Goal: Obtain resource: Download file/media

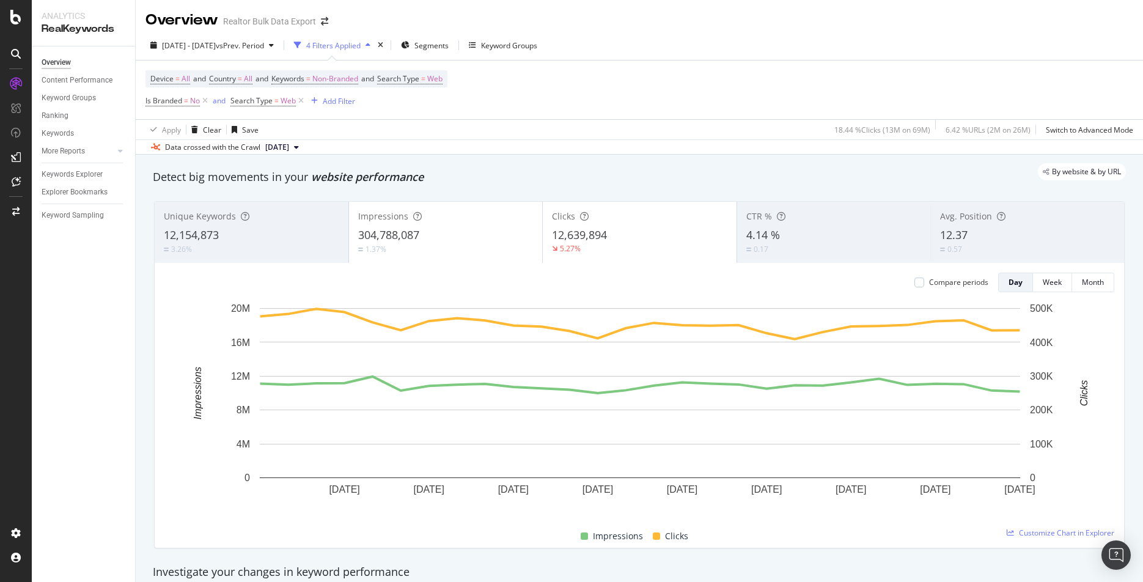
click at [15, 54] on icon at bounding box center [16, 54] width 10 height 10
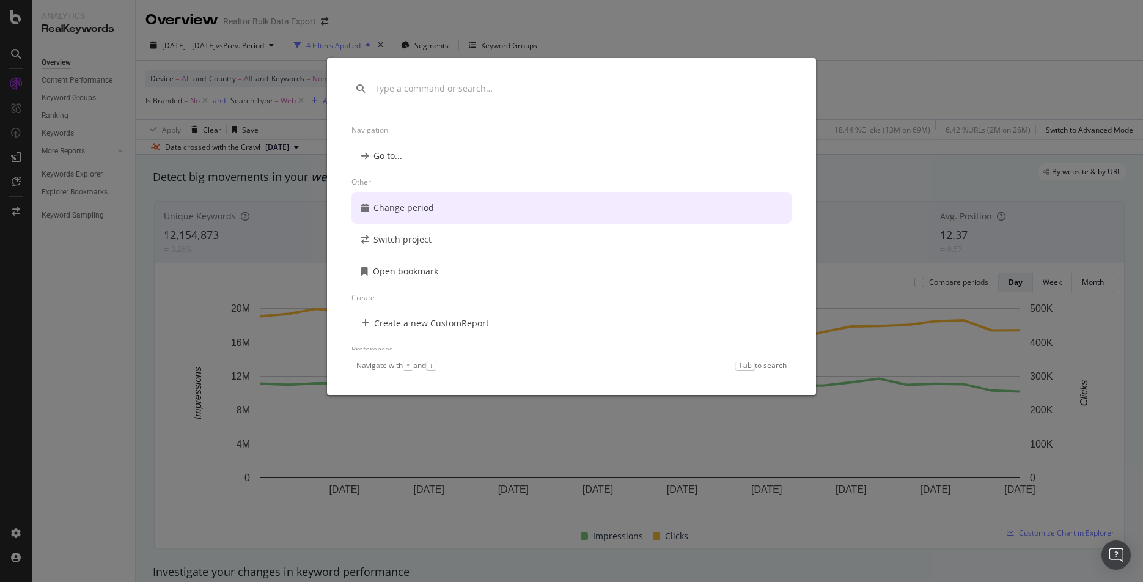
click at [814, 12] on div "Navigation Go to... Other Change period Switch project Open bookmark Create Cre…" at bounding box center [571, 291] width 1143 height 582
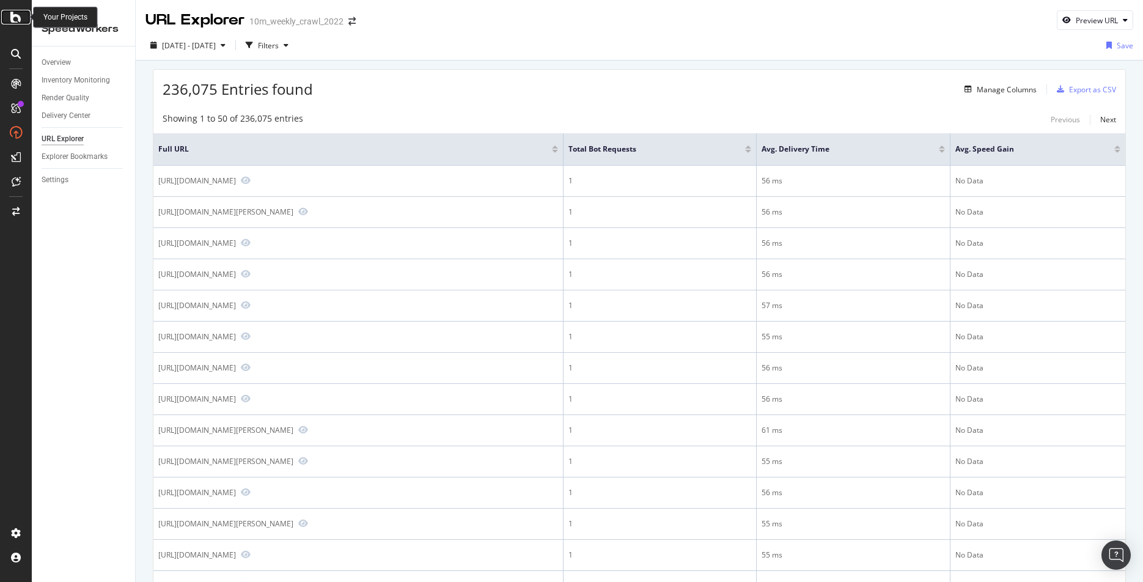
click at [15, 19] on icon at bounding box center [15, 17] width 11 height 15
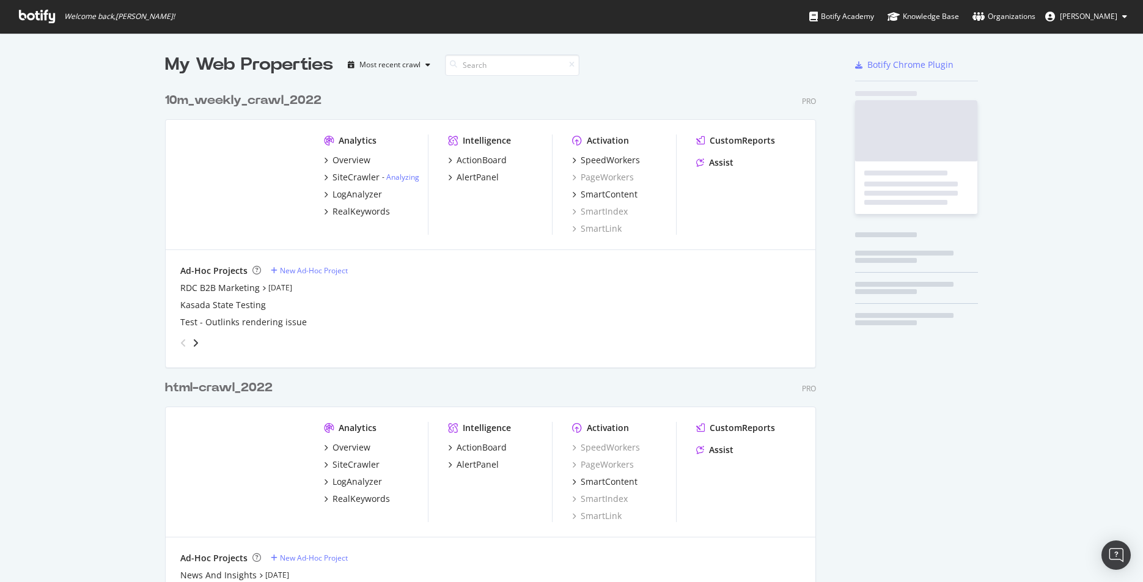
scroll to position [582, 1143]
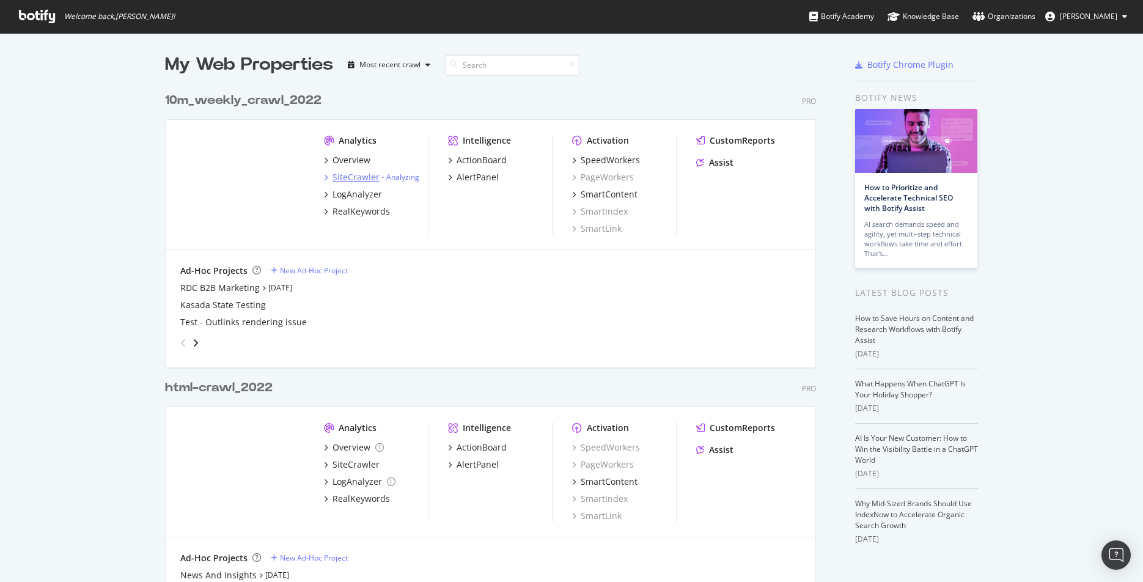
click at [347, 174] on div "SiteCrawler" at bounding box center [356, 177] width 47 height 12
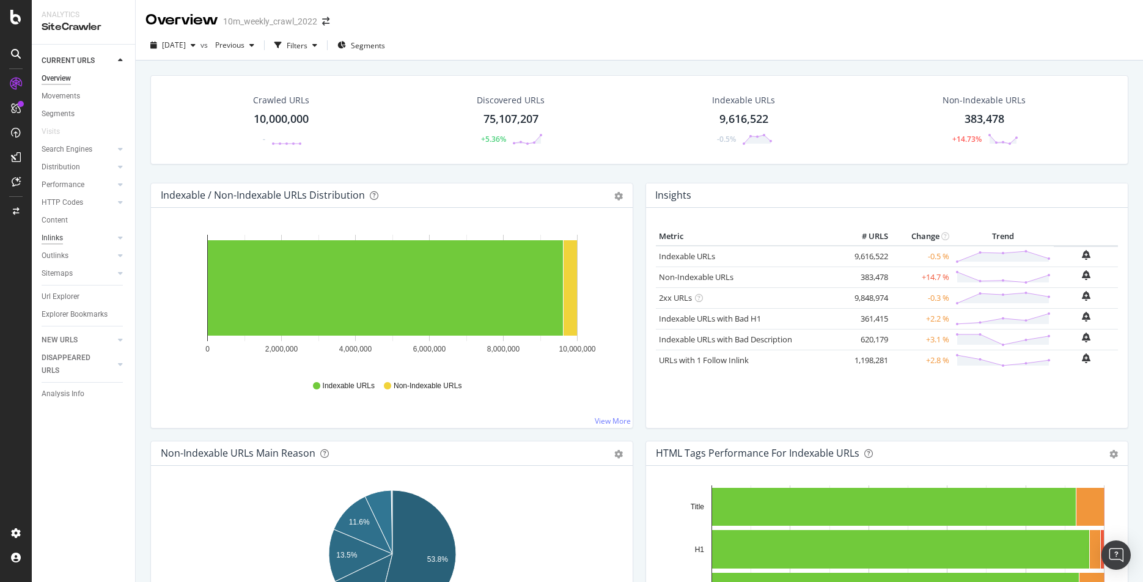
click at [53, 240] on div "Inlinks" at bounding box center [52, 238] width 21 height 13
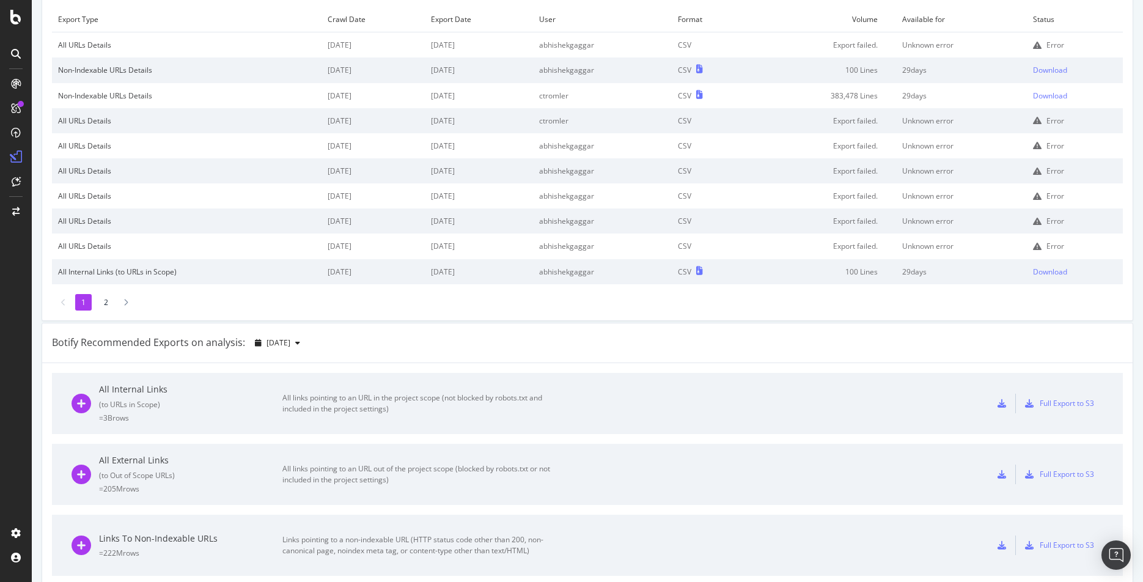
scroll to position [84, 0]
click at [146, 385] on div "All Internal Links" at bounding box center [190, 388] width 183 height 12
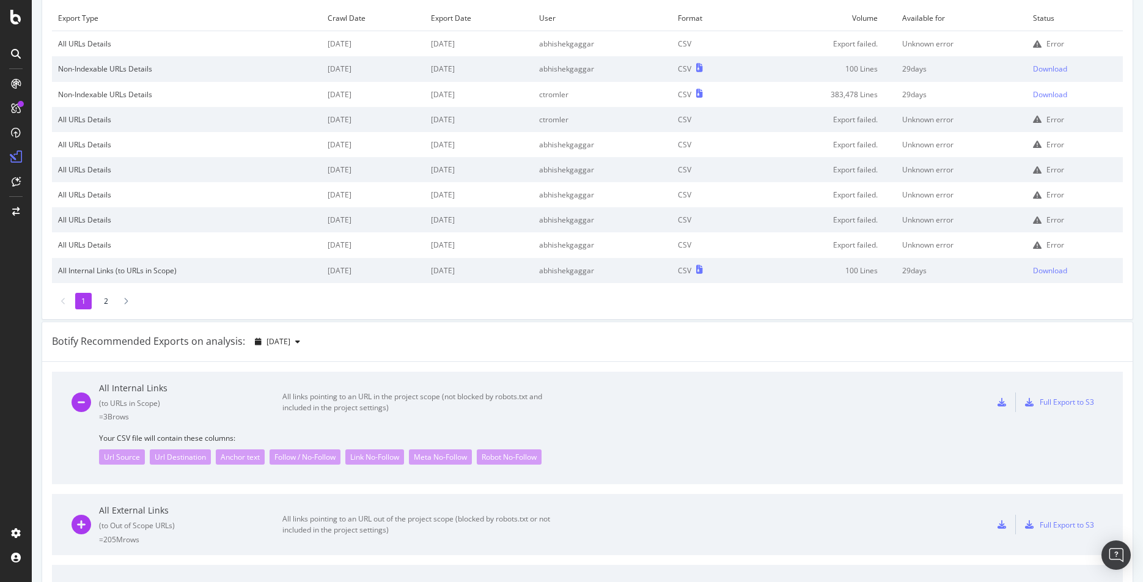
click at [141, 387] on div "All Internal Links" at bounding box center [190, 388] width 183 height 12
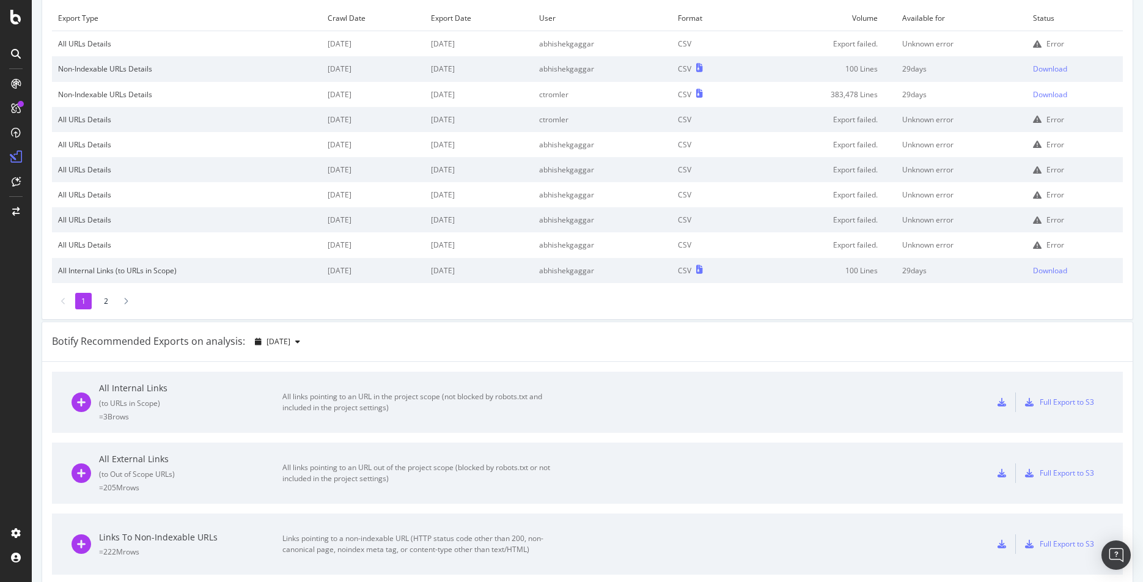
click at [141, 387] on div "All Internal Links" at bounding box center [190, 388] width 183 height 12
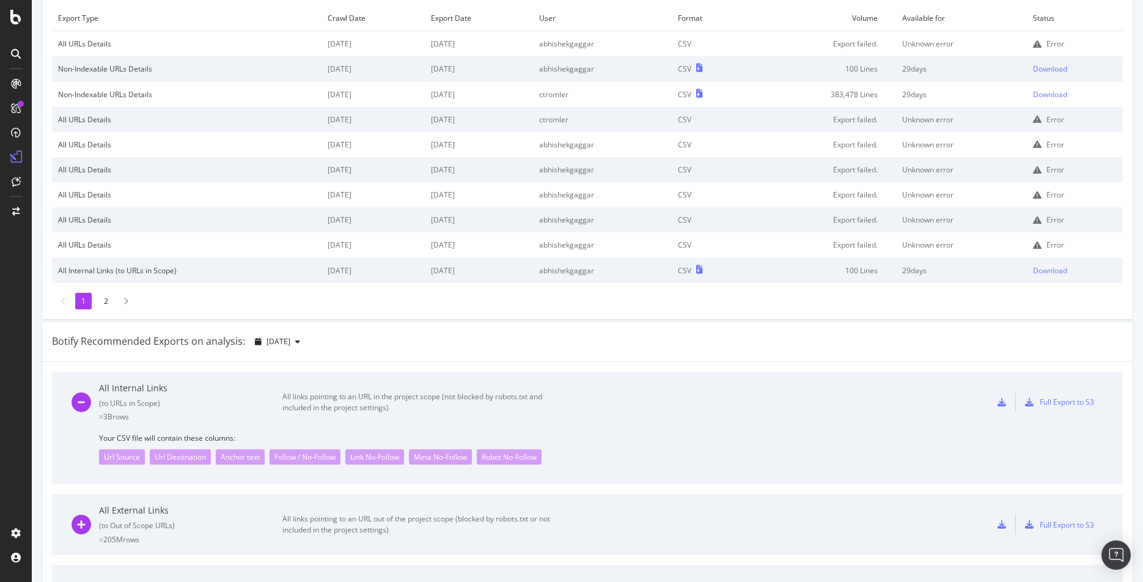
click at [141, 387] on div "All Internal Links" at bounding box center [190, 388] width 183 height 12
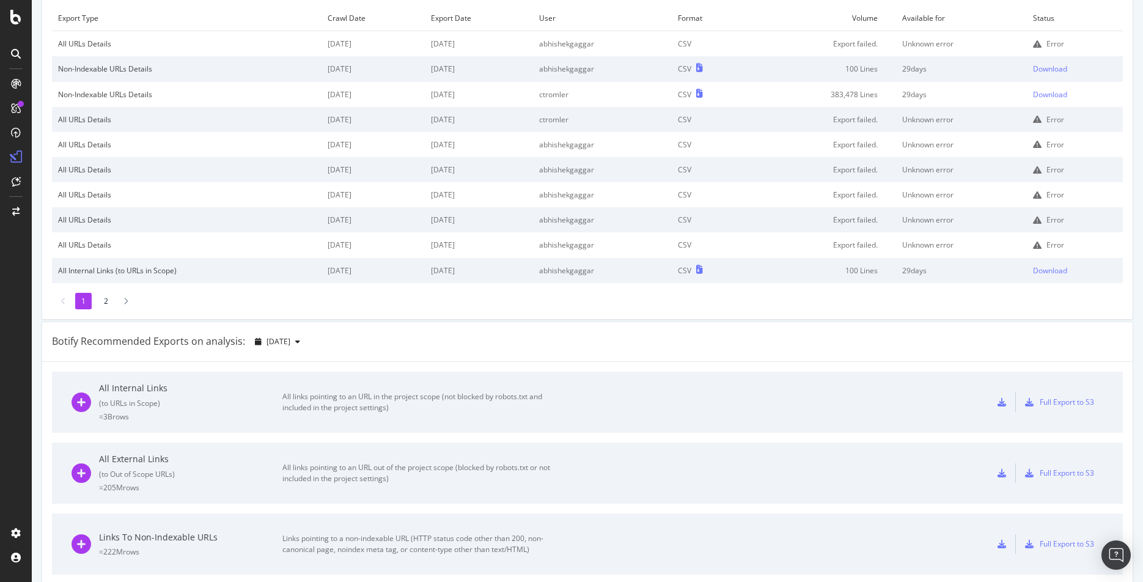
click at [356, 397] on div "All links pointing to an URL in the project scope (not blocked by robots.txt an…" at bounding box center [419, 402] width 275 height 22
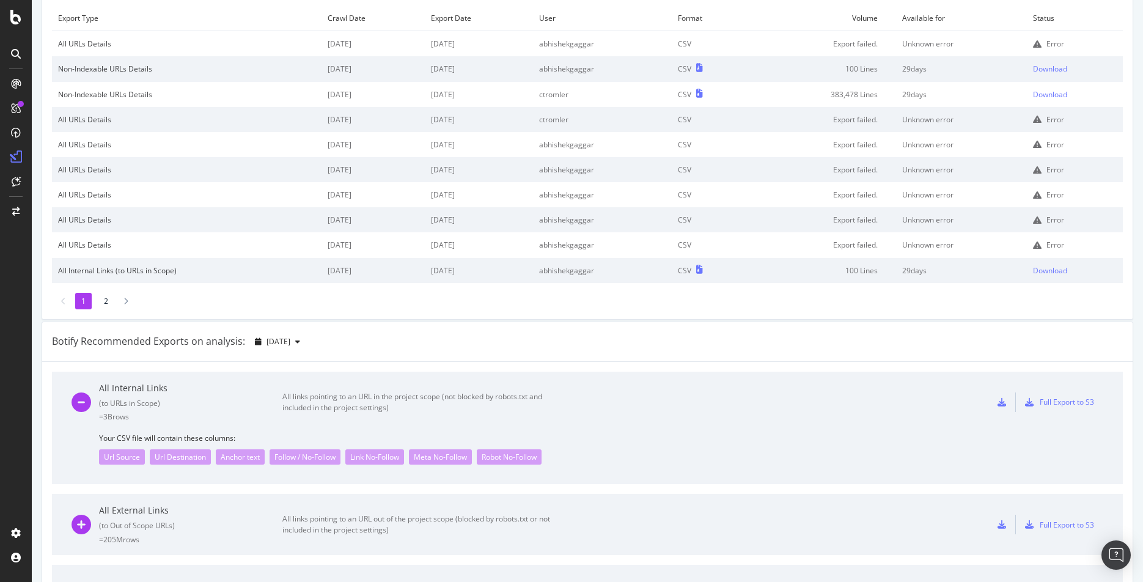
click at [361, 397] on div "All links pointing to an URL in the project scope (not blocked by robots.txt an…" at bounding box center [419, 402] width 275 height 22
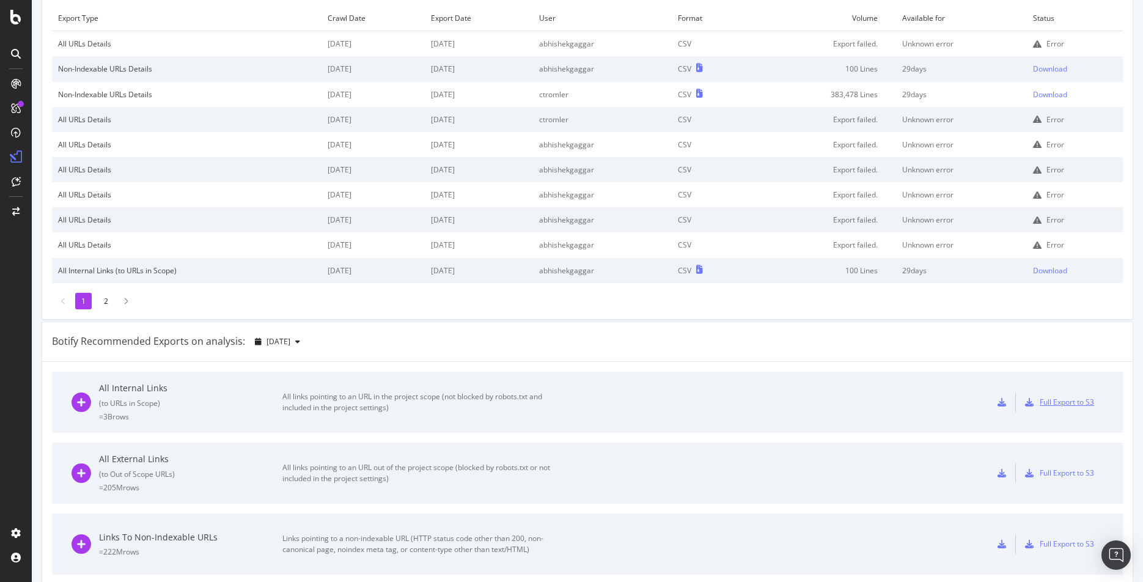
click at [1065, 401] on div "Full Export to S3" at bounding box center [1067, 402] width 54 height 10
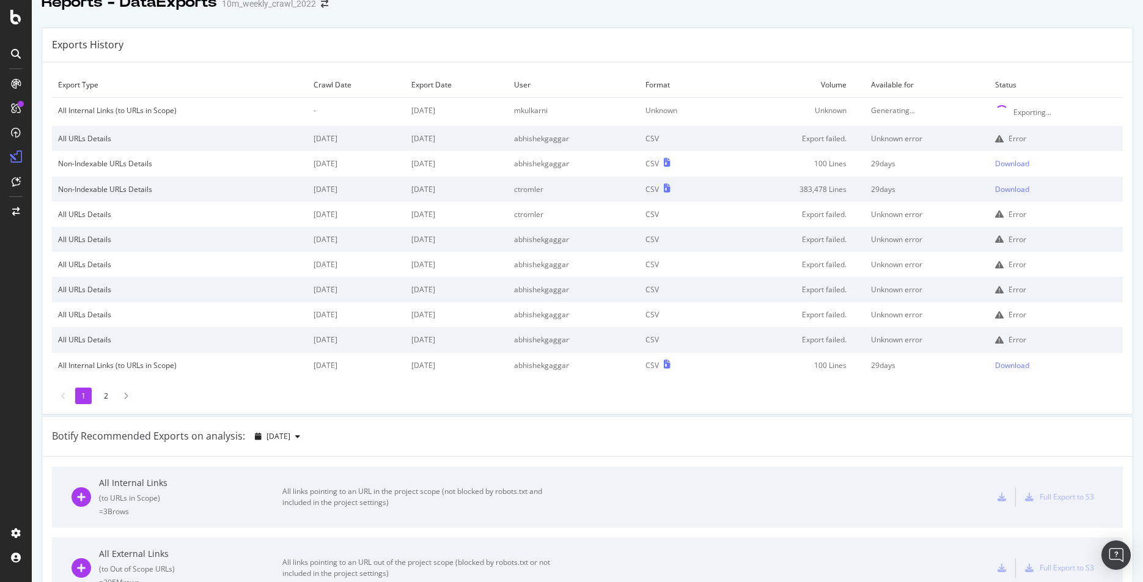
scroll to position [0, 0]
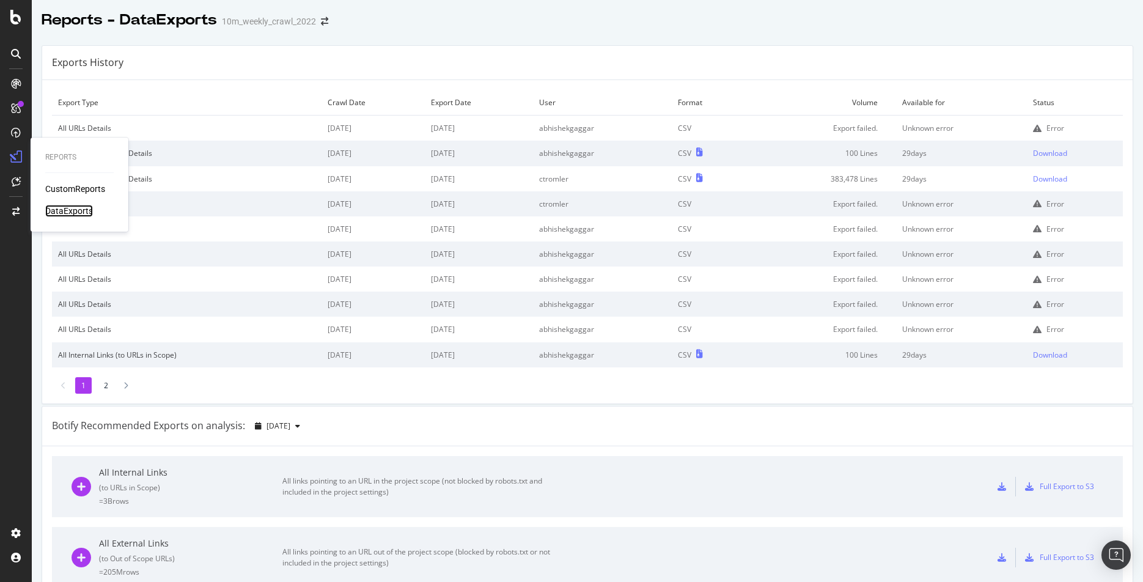
click at [61, 208] on div "DataExports" at bounding box center [69, 211] width 48 height 12
click at [105, 383] on li "2" at bounding box center [106, 385] width 17 height 17
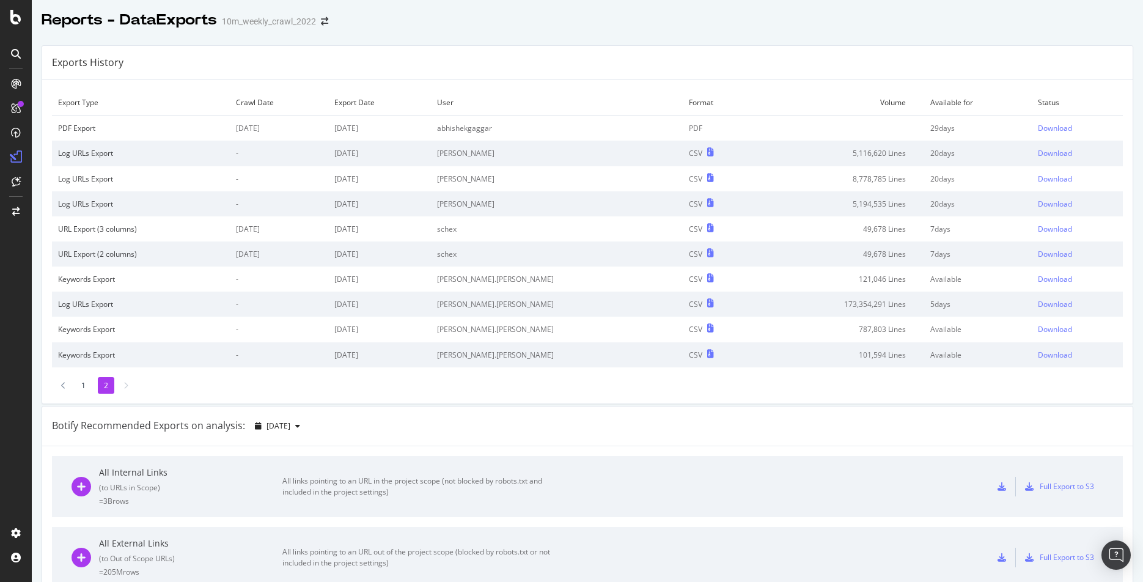
click at [76, 382] on li "1" at bounding box center [83, 385] width 17 height 17
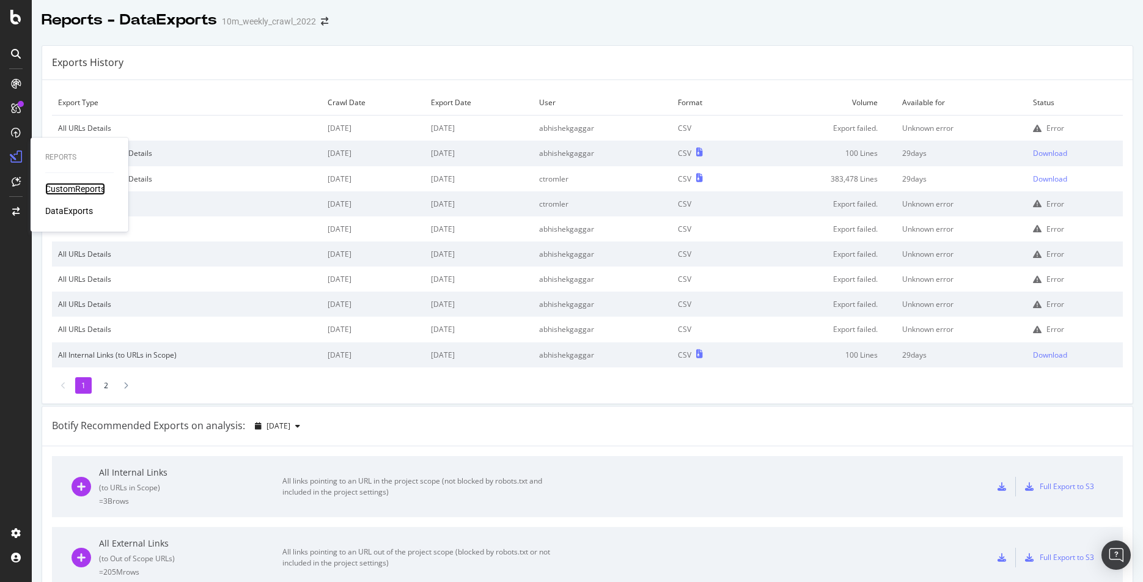
click at [70, 190] on div "CustomReports" at bounding box center [75, 189] width 60 height 12
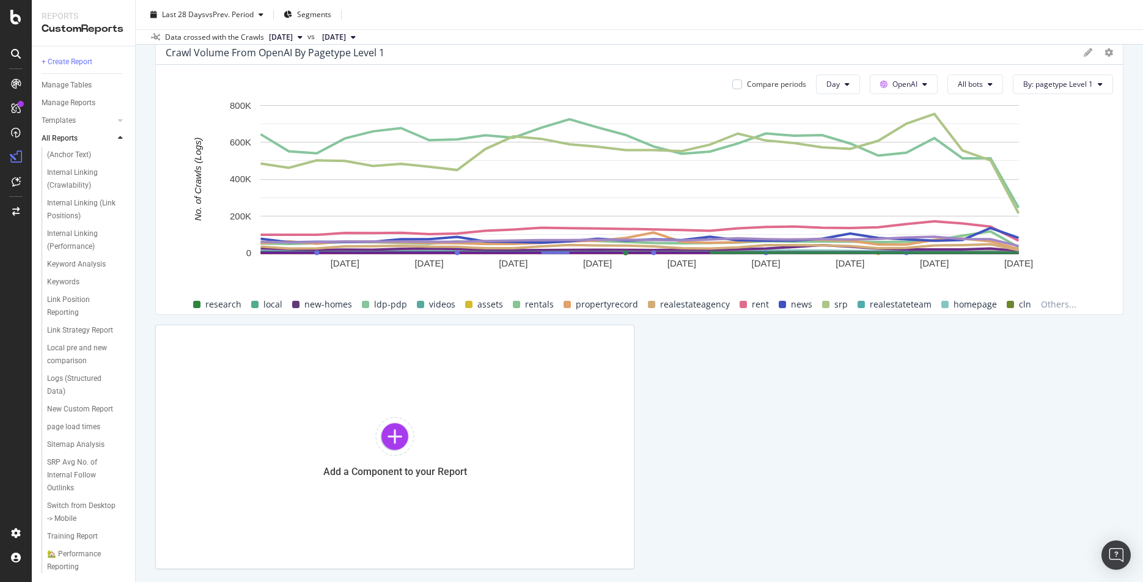
scroll to position [2498, 0]
